Goal: Task Accomplishment & Management: Manage account settings

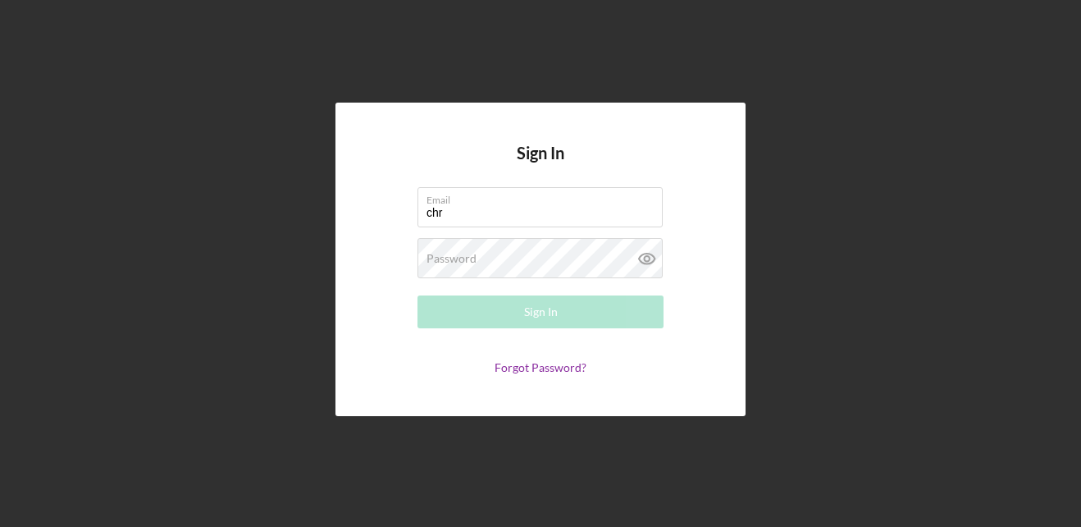
type input "[EMAIL_ADDRESS][DOMAIN_NAME]"
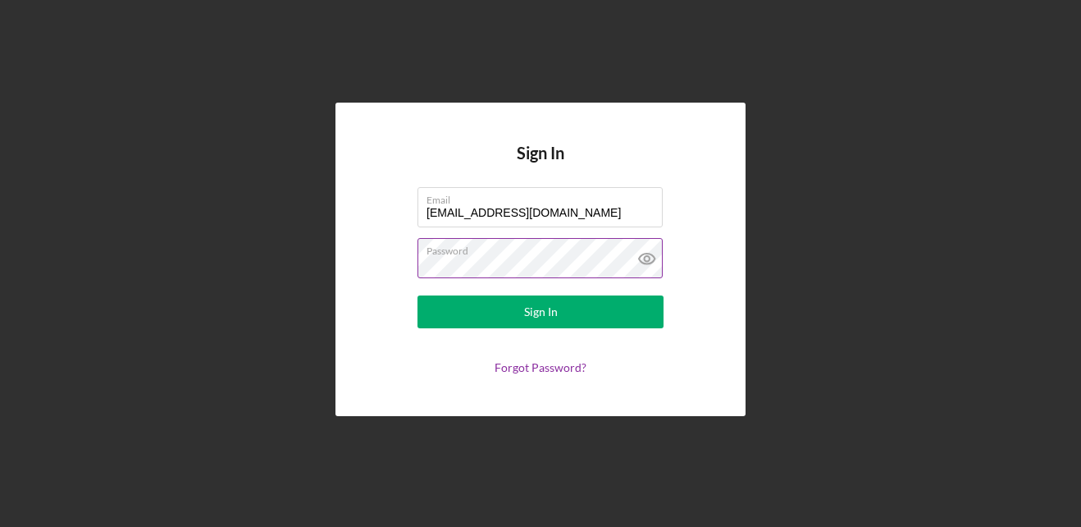
click at [417, 295] on button "Sign In" at bounding box center [540, 311] width 246 height 33
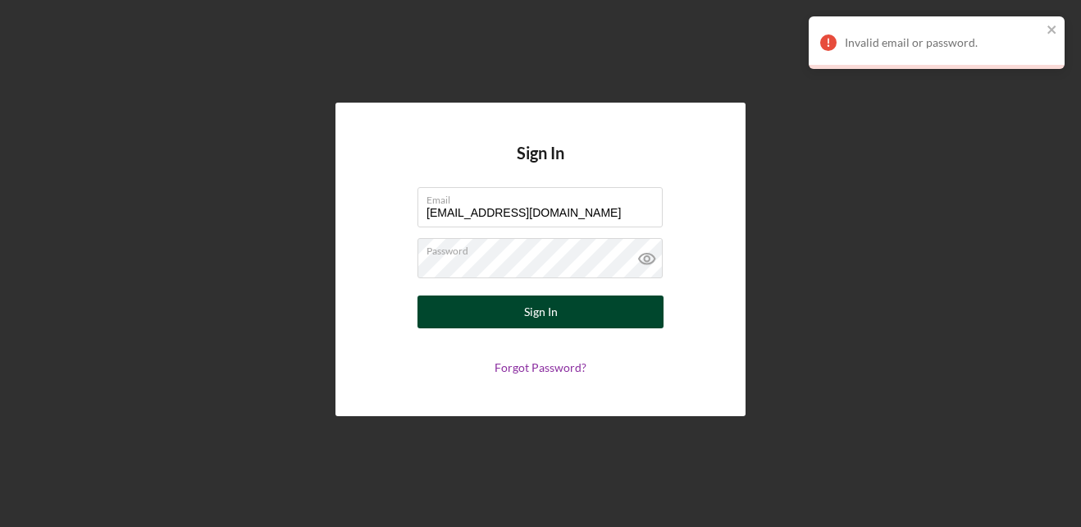
click at [520, 312] on button "Sign In" at bounding box center [540, 311] width 246 height 33
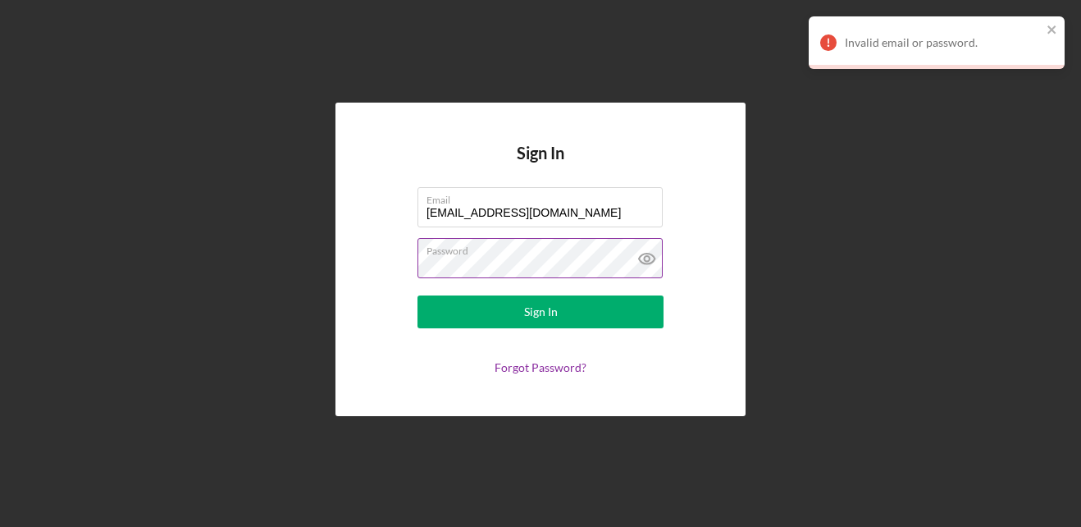
click at [548, 253] on label "Password" at bounding box center [544, 248] width 236 height 18
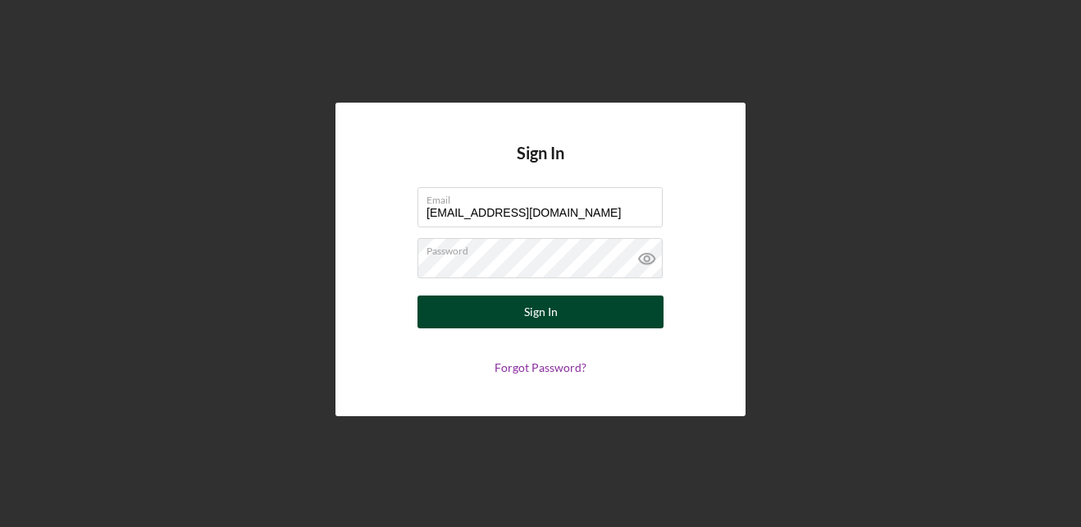
click at [522, 317] on button "Sign In" at bounding box center [540, 311] width 246 height 33
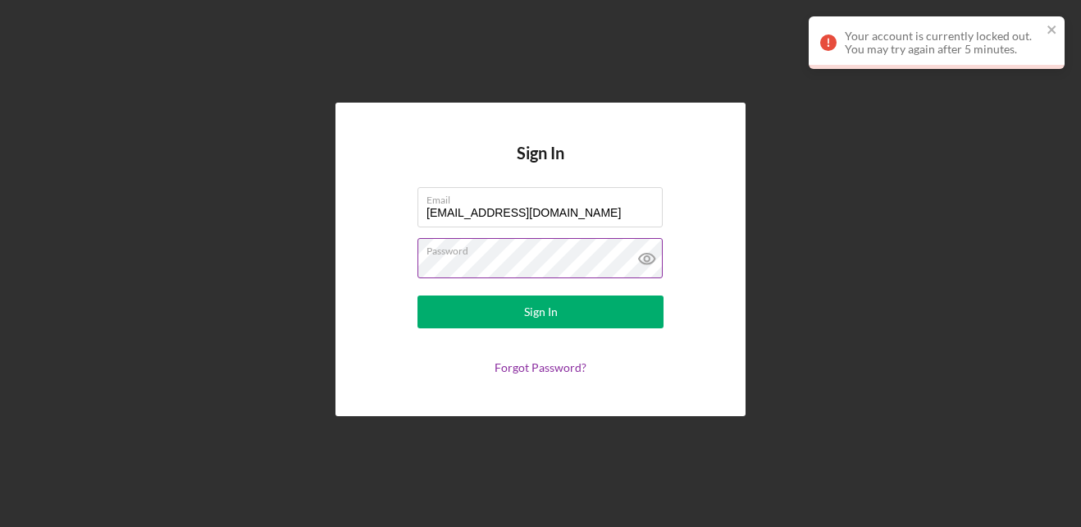
click at [642, 252] on icon at bounding box center [647, 258] width 41 height 41
click at [545, 363] on link "Forgot Password?" at bounding box center [541, 367] width 92 height 14
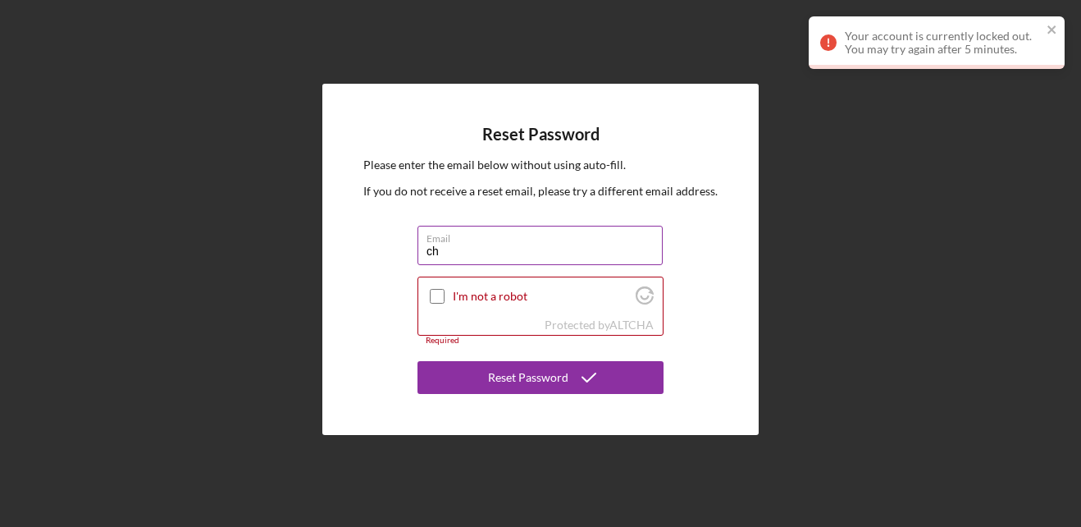
type input "[EMAIL_ADDRESS][DOMAIN_NAME]"
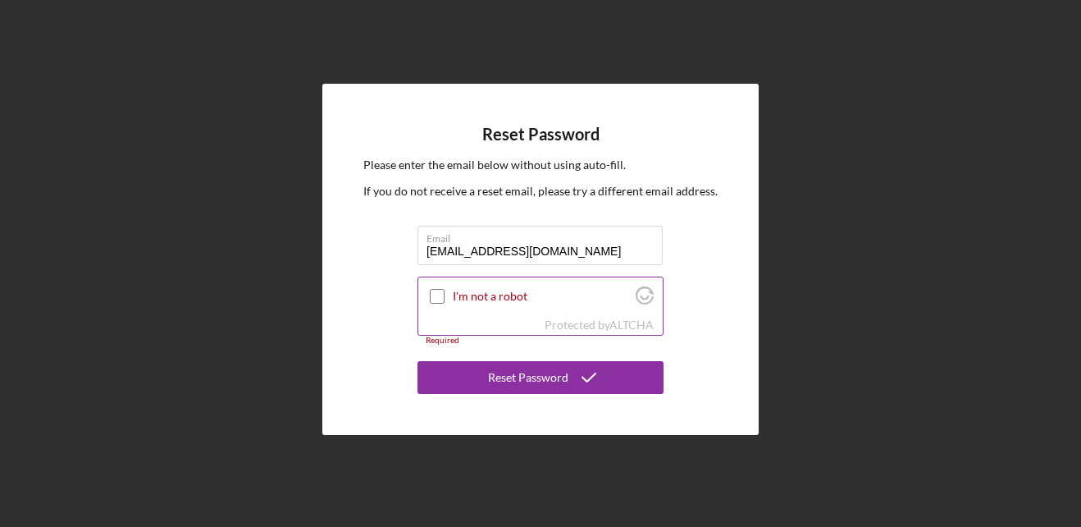
click at [435, 289] on input "I'm not a robot" at bounding box center [437, 296] width 15 height 15
checkbox input "true"
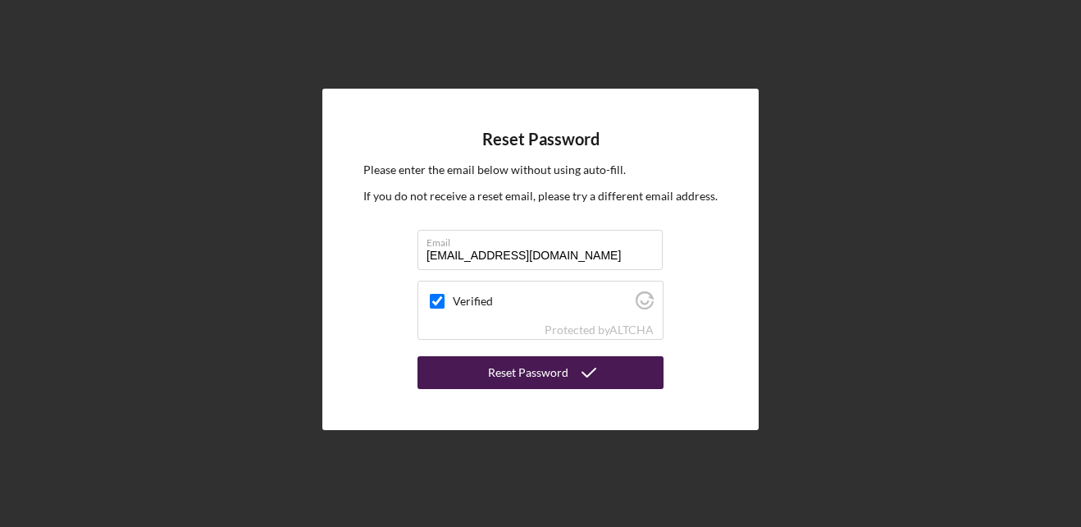
drag, startPoint x: 511, startPoint y: 362, endPoint x: 499, endPoint y: 365, distance: 12.7
click at [499, 365] on div "Reset Password" at bounding box center [528, 372] width 80 height 33
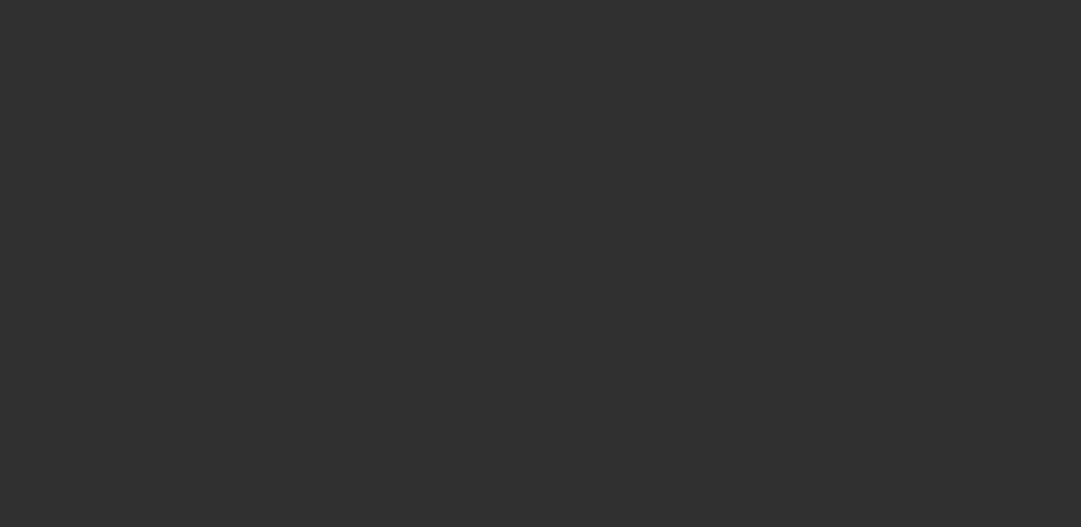
drag, startPoint x: 0, startPoint y: 0, endPoint x: 896, endPoint y: 313, distance: 949.5
click at [896, 313] on div at bounding box center [540, 263] width 1081 height 527
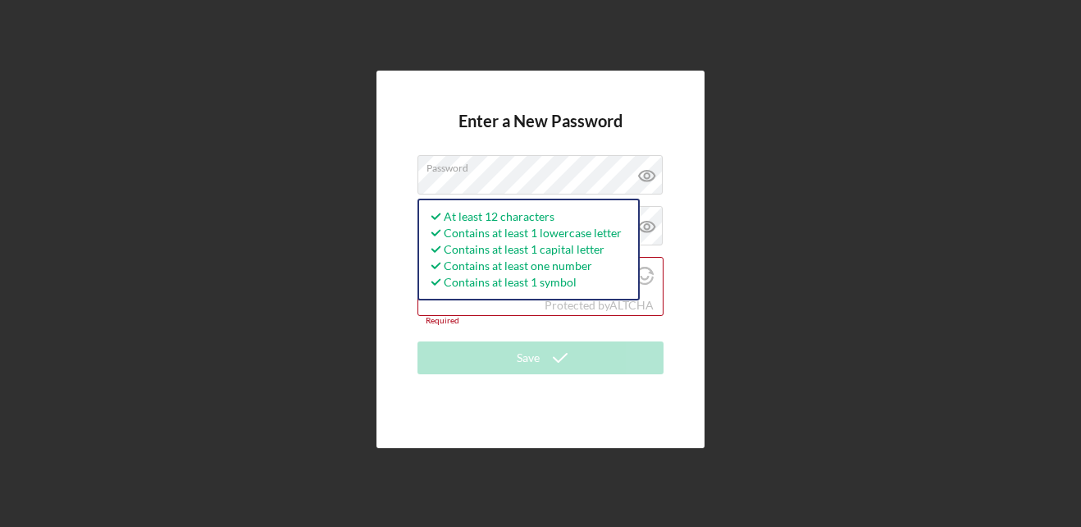
click at [755, 326] on div "Enter a New Password Password At least 12 characters Contains at least 1 lowerc…" at bounding box center [540, 259] width 1064 height 518
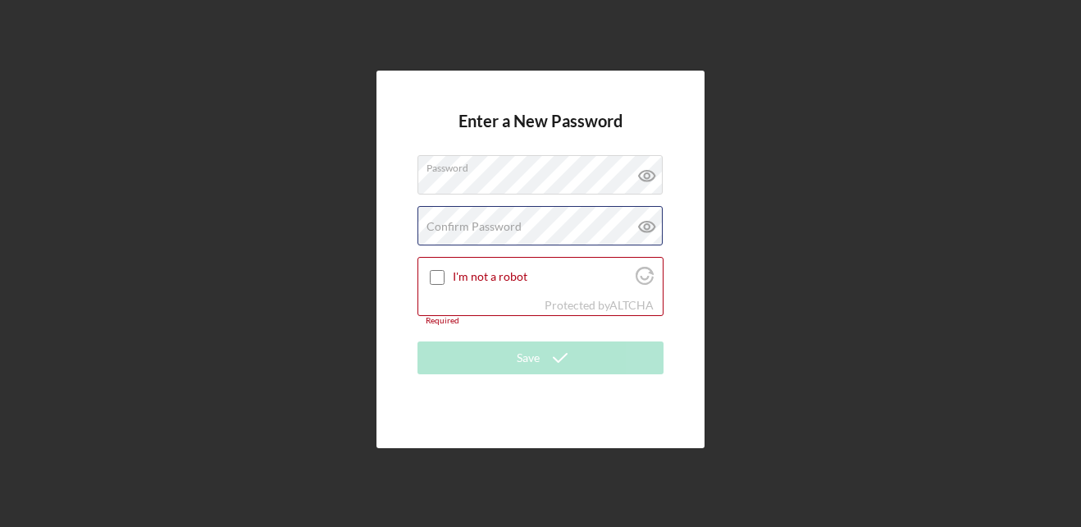
click at [435, 212] on div "Confirm Password Passwords do not match." at bounding box center [540, 226] width 246 height 41
click at [622, 221] on div "Confirm Password Passwords do not match." at bounding box center [540, 226] width 246 height 41
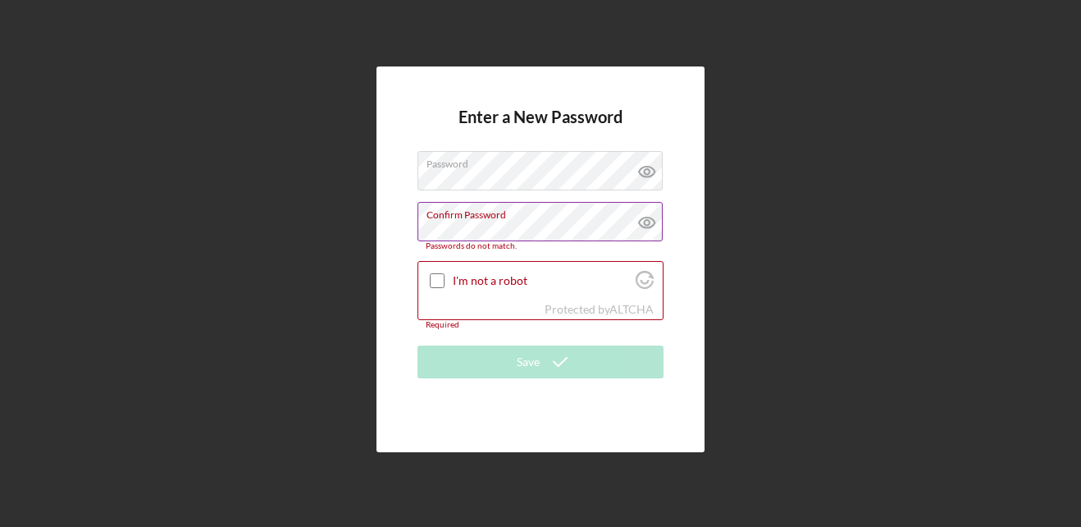
click at [650, 221] on icon at bounding box center [647, 222] width 41 height 41
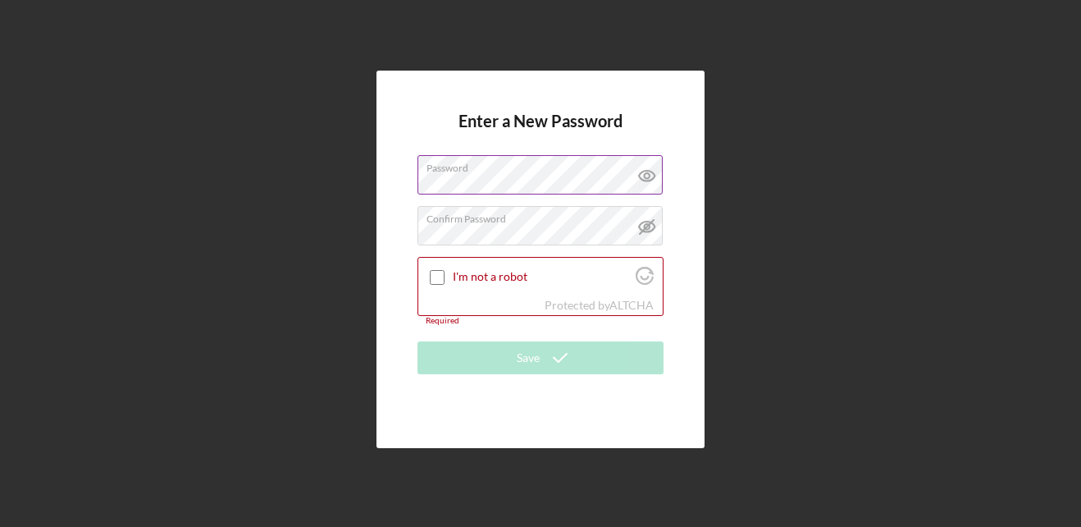
click at [650, 174] on icon at bounding box center [647, 175] width 41 height 41
click at [434, 280] on input "I'm not a robot" at bounding box center [437, 277] width 15 height 15
checkbox input "true"
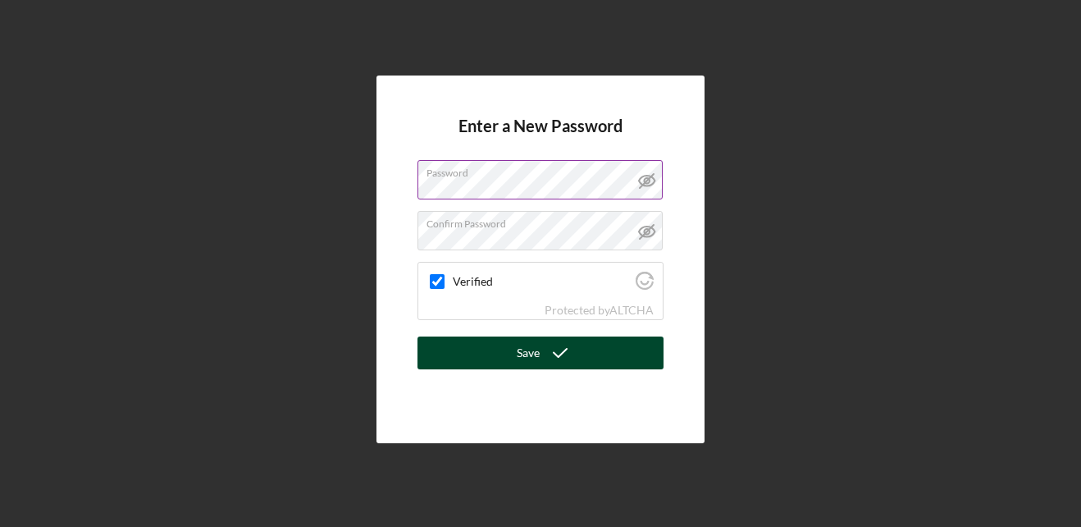
click at [515, 349] on button "Save" at bounding box center [540, 352] width 246 height 33
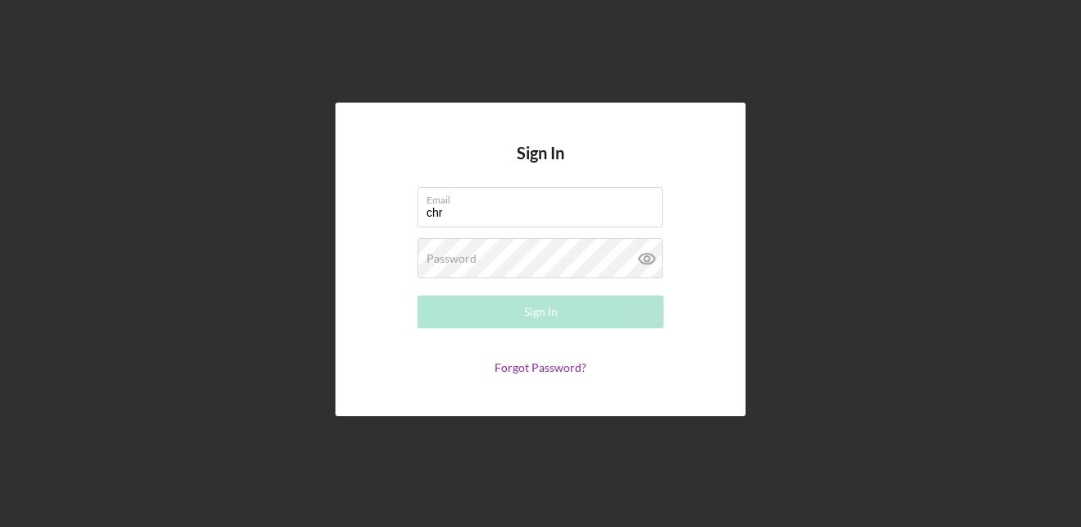
type input "[EMAIL_ADDRESS][DOMAIN_NAME]"
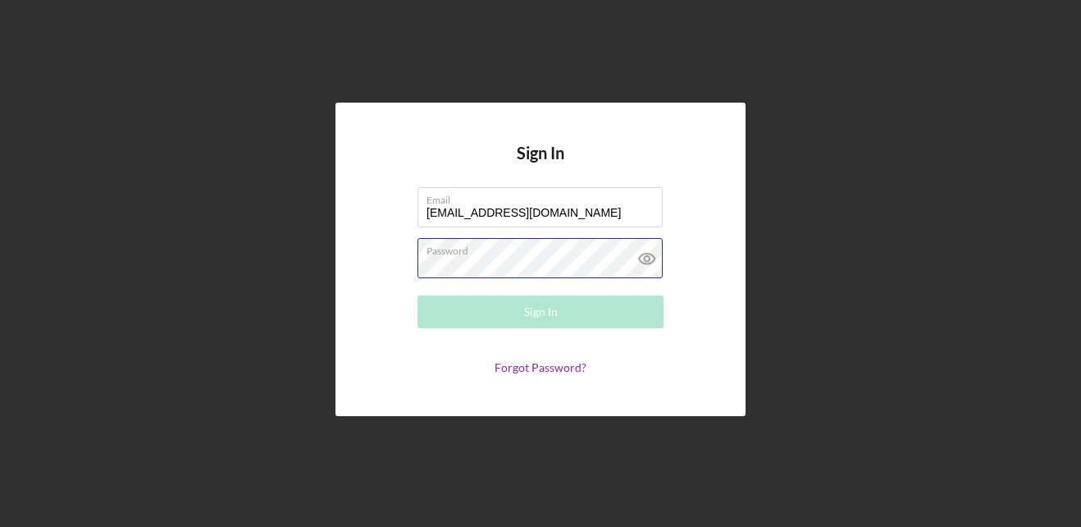
click at [486, 253] on div "Password Required" at bounding box center [540, 258] width 246 height 41
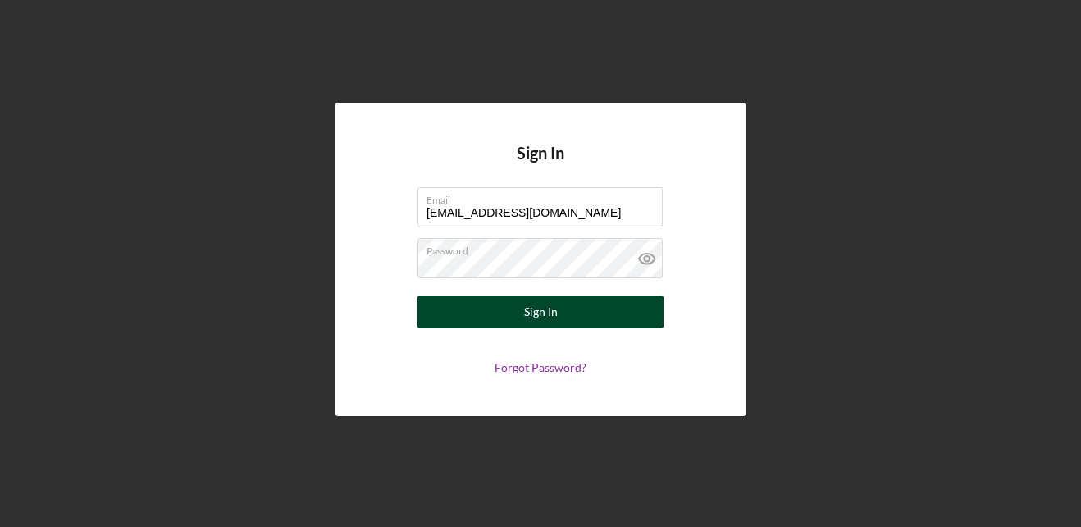
click at [578, 297] on button "Sign In" at bounding box center [540, 311] width 246 height 33
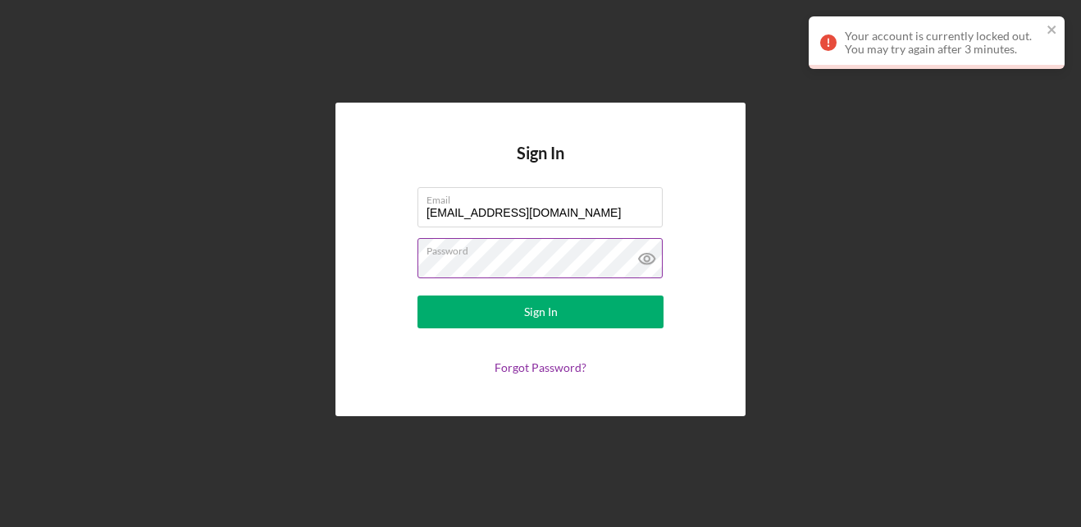
click at [654, 253] on icon at bounding box center [647, 258] width 41 height 41
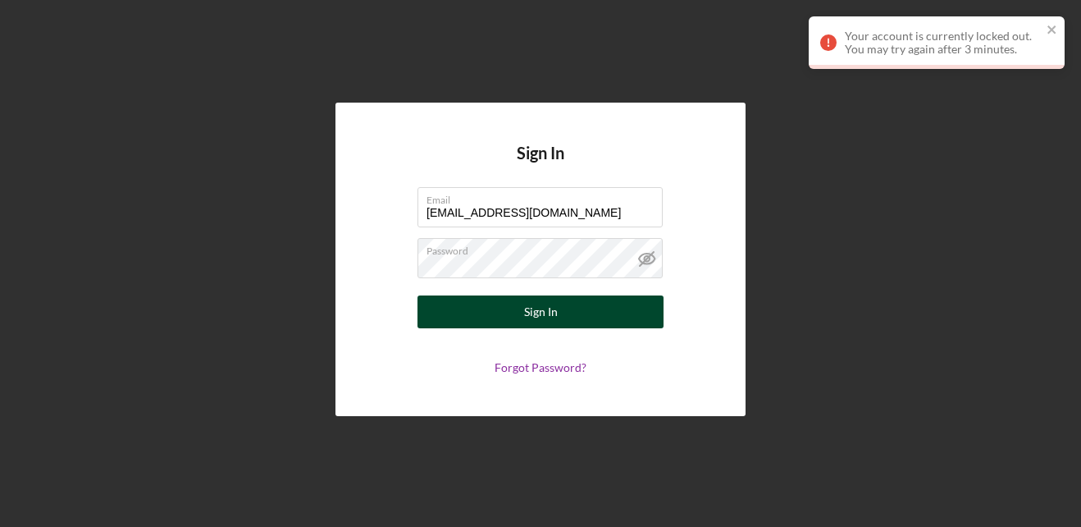
click at [506, 298] on button "Sign In" at bounding box center [540, 311] width 246 height 33
